Goal: Obtain resource: Download file/media

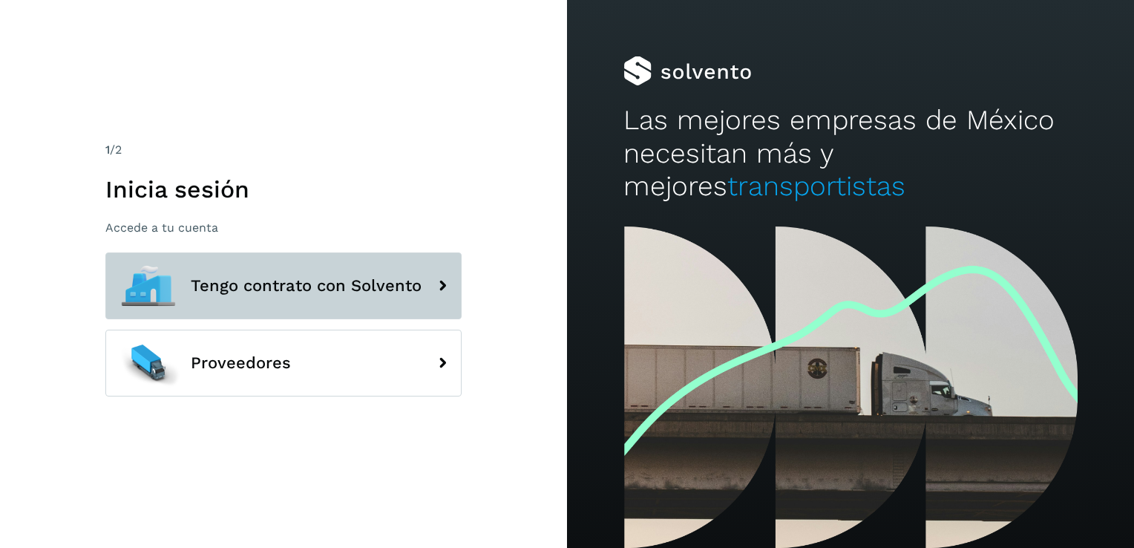
click at [281, 283] on span "Tengo contrato con Solvento" at bounding box center [306, 286] width 231 height 18
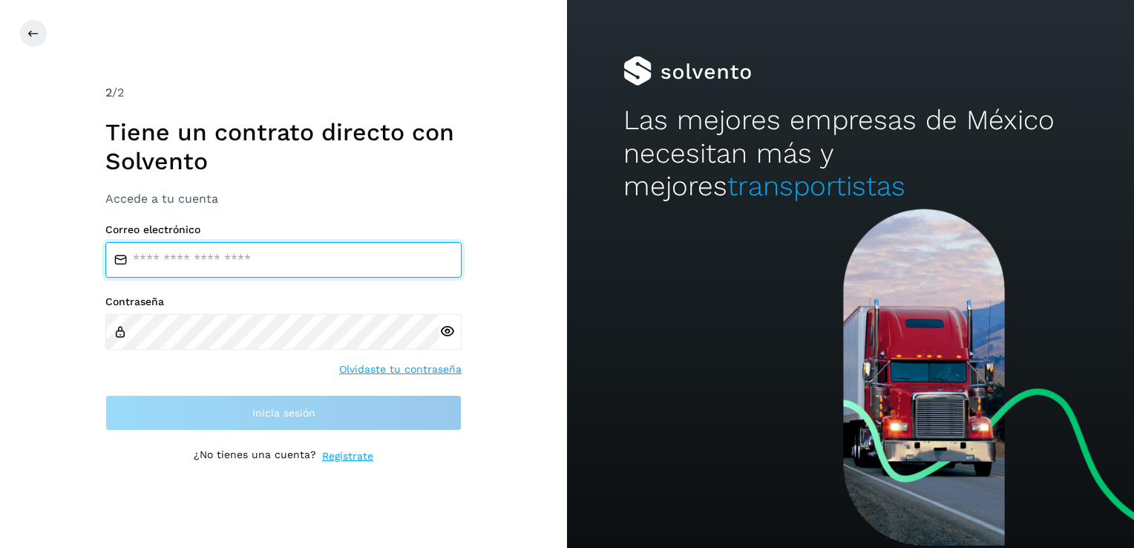
type input "**********"
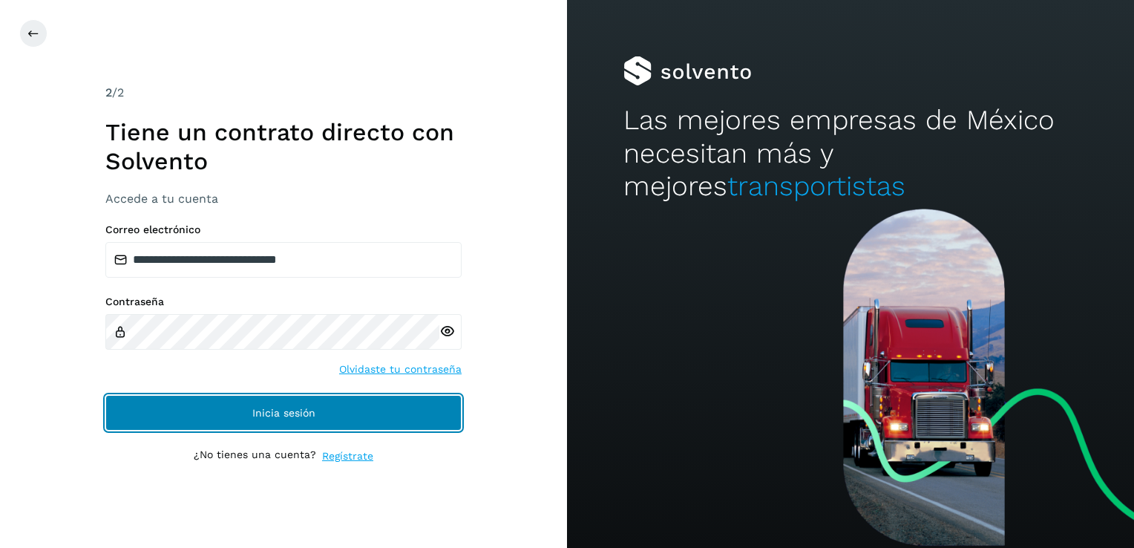
click at [265, 420] on button "Inicia sesión" at bounding box center [283, 413] width 356 height 36
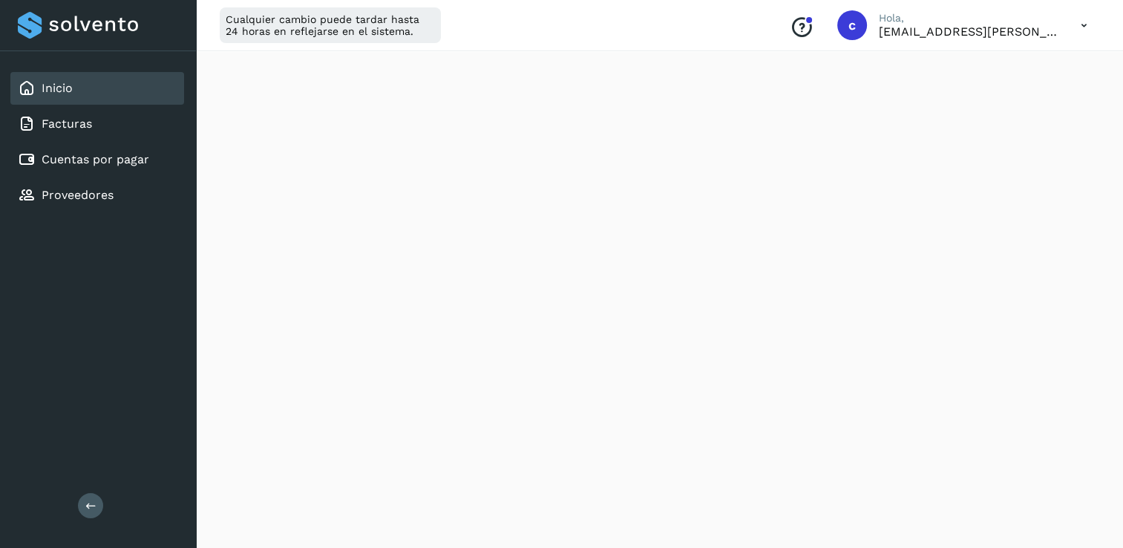
scroll to position [145, 0]
click at [116, 154] on link "Cuentas por pagar" at bounding box center [96, 159] width 108 height 14
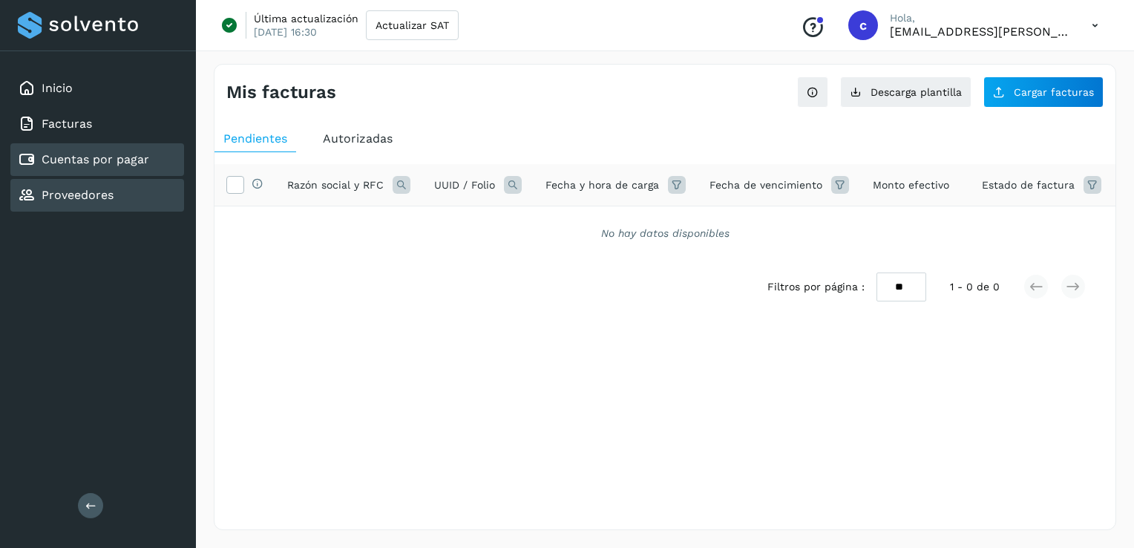
click at [72, 194] on link "Proveedores" at bounding box center [78, 195] width 72 height 14
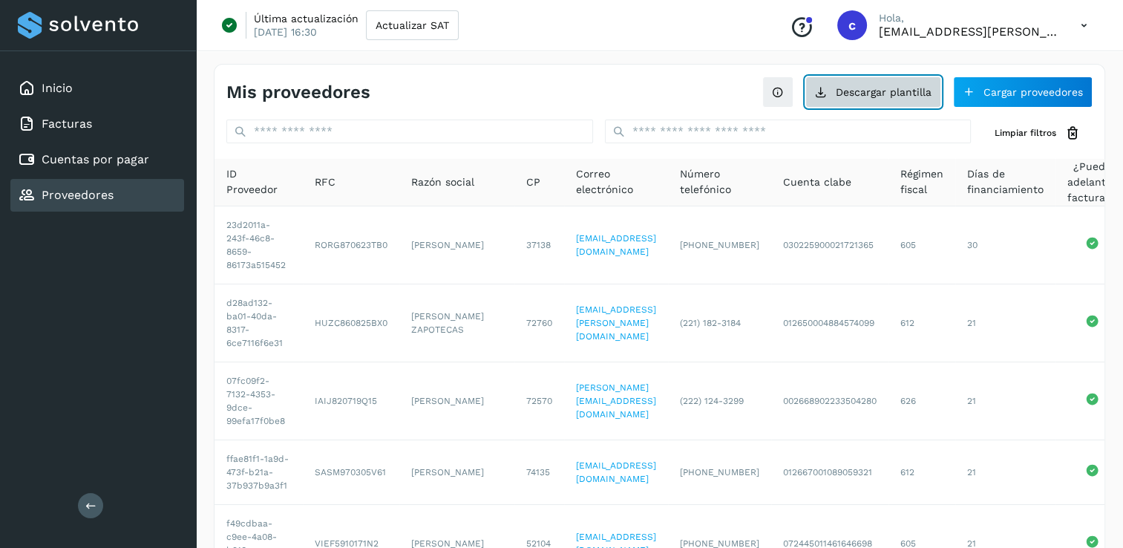
click at [902, 96] on button "Descargar plantilla" at bounding box center [873, 91] width 136 height 31
click at [1078, 138] on icon at bounding box center [1073, 133] width 16 height 16
drag, startPoint x: 1121, startPoint y: 113, endPoint x: 1128, endPoint y: 340, distance: 227.2
click at [1123, 346] on html "Inicio Facturas Cuentas por pagar Proveedores Salir Última actualización [DATE]…" at bounding box center [561, 521] width 1123 height 1042
click at [780, 94] on icon at bounding box center [778, 92] width 12 height 12
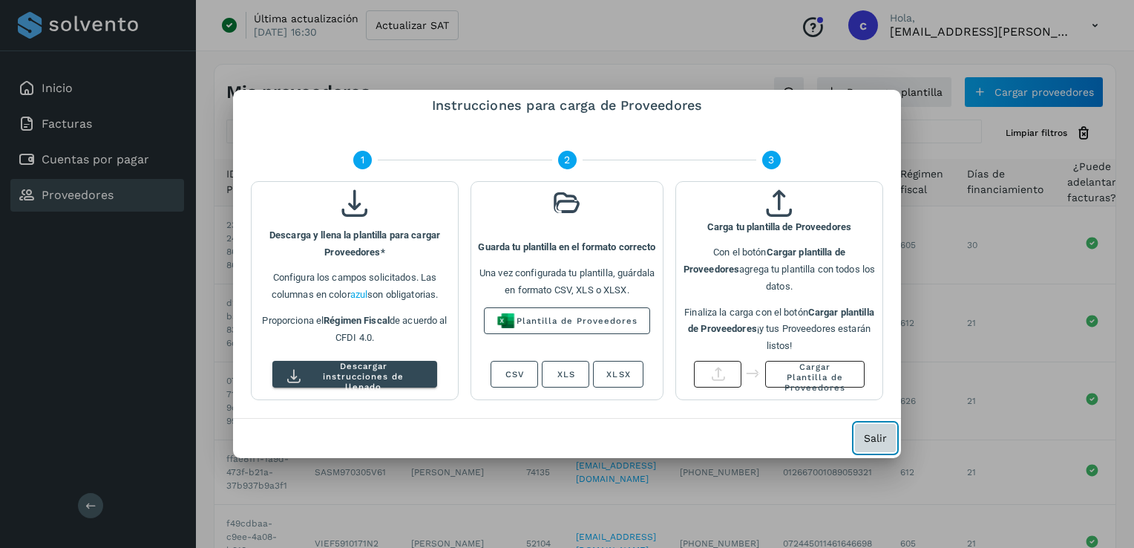
click at [873, 433] on span "Salir" at bounding box center [875, 438] width 23 height 10
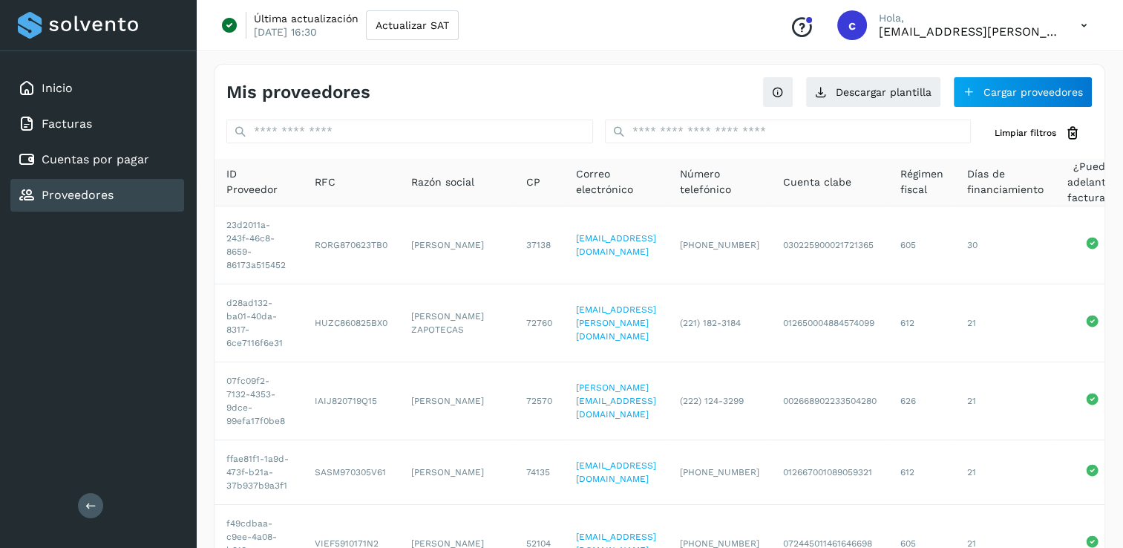
click at [507, 91] on div "Mis proveedores" at bounding box center [442, 93] width 433 height 22
click at [91, 160] on link "Cuentas por pagar" at bounding box center [96, 159] width 108 height 14
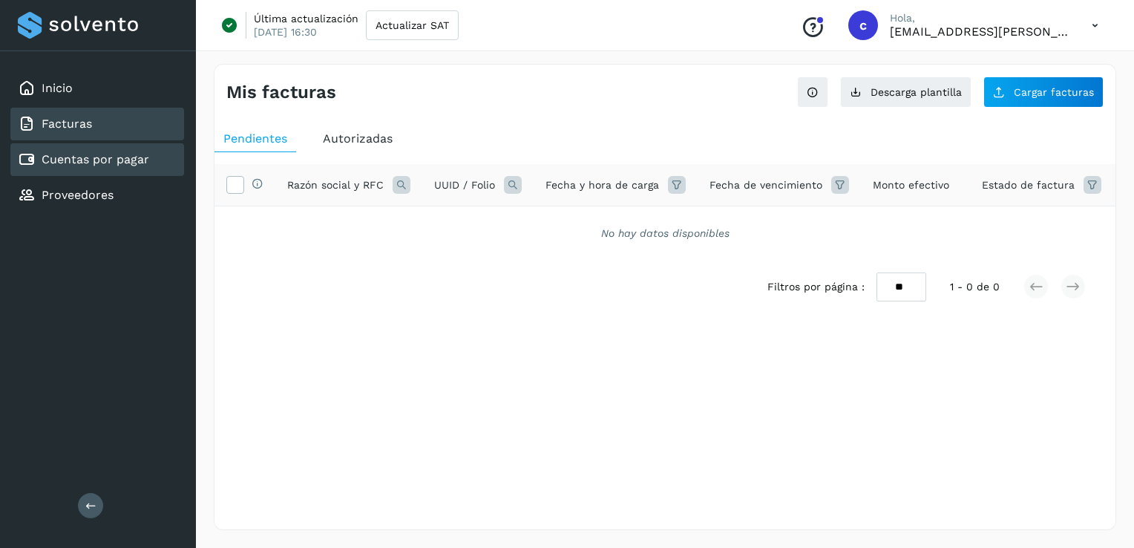
click at [91, 130] on div "Facturas" at bounding box center [97, 124] width 174 height 33
